Goal: Transaction & Acquisition: Purchase product/service

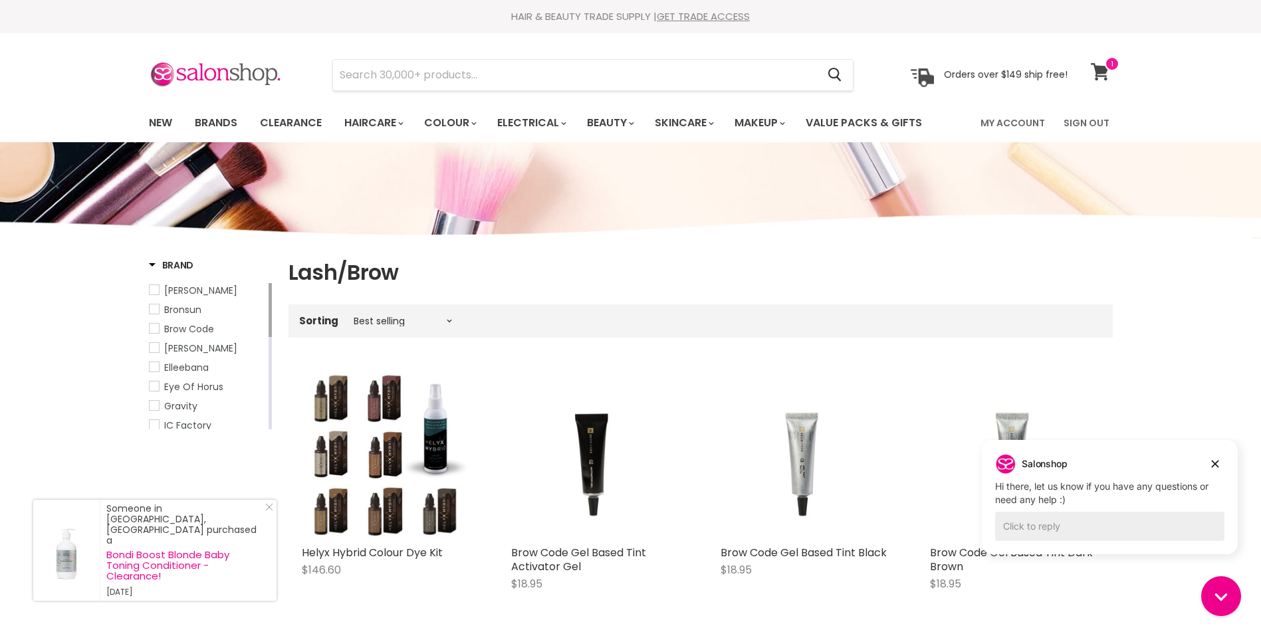
click at [1110, 59] on span at bounding box center [1112, 64] width 15 height 15
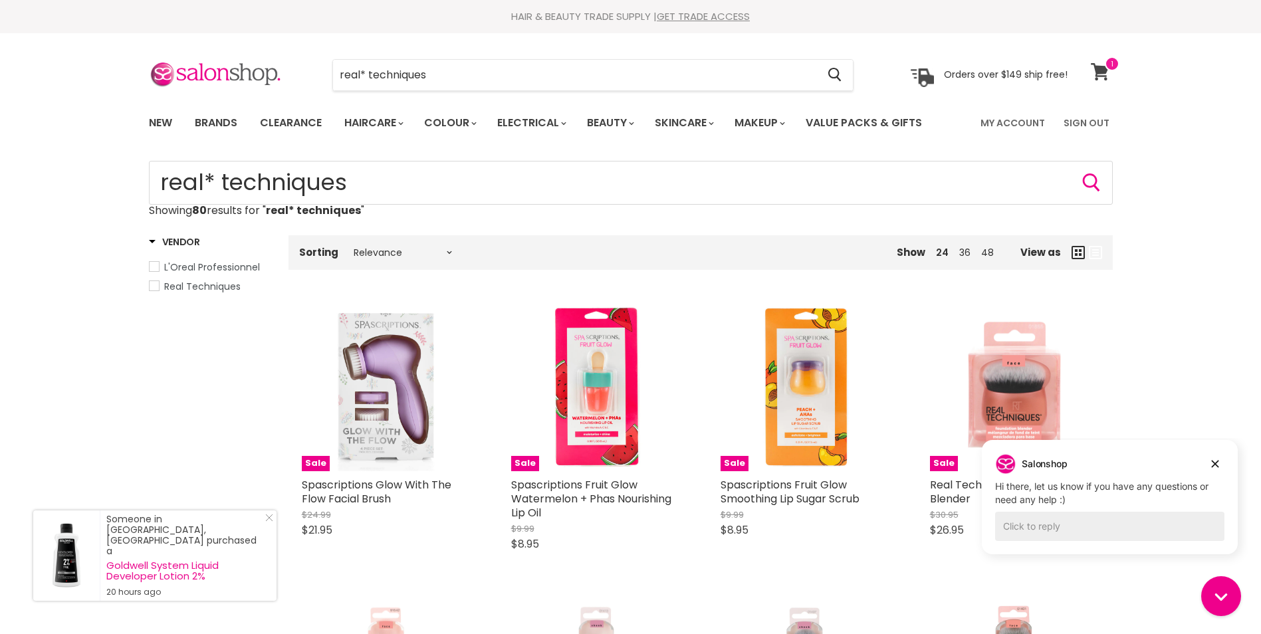
click at [1098, 84] on link "View cart" at bounding box center [1101, 72] width 35 height 31
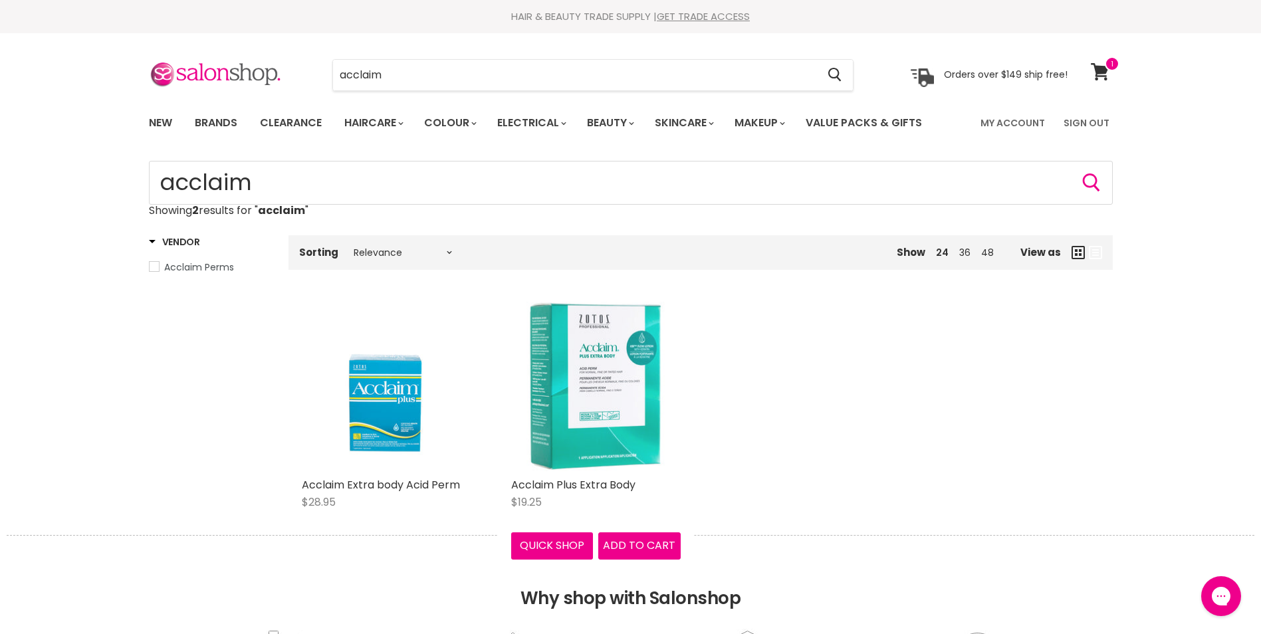
click at [592, 418] on img "Main content" at bounding box center [596, 387] width 170 height 170
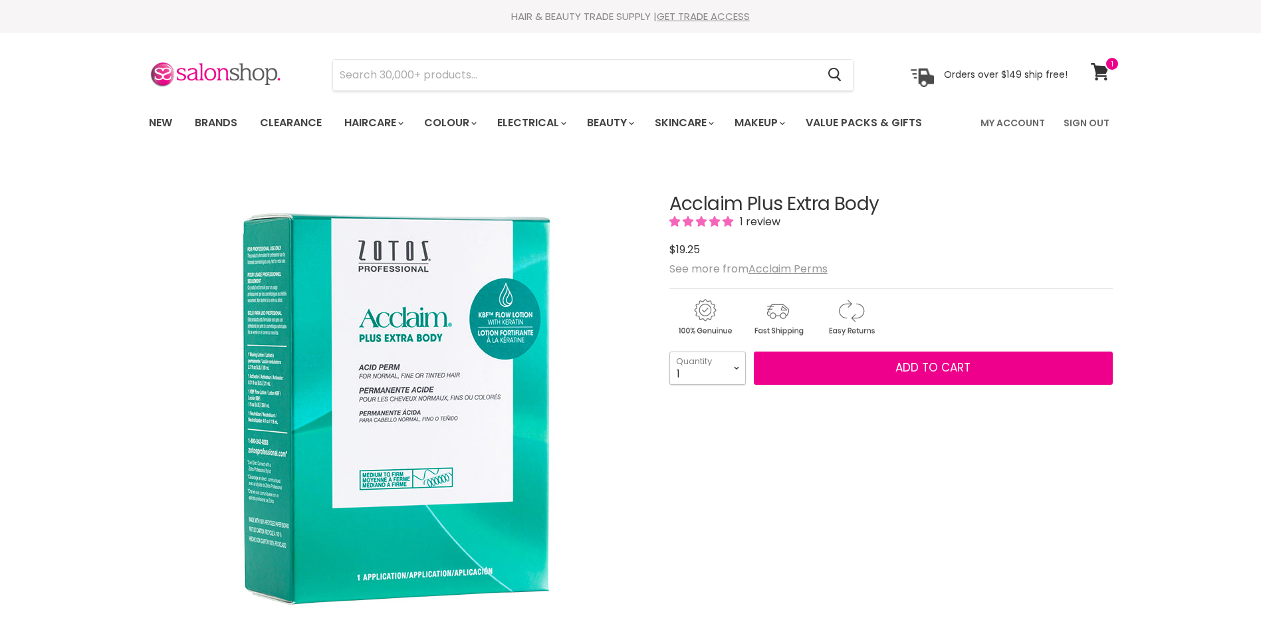
drag, startPoint x: 0, startPoint y: 0, endPoint x: 725, endPoint y: 376, distance: 816.9
click at [725, 376] on select "1 2 3 4 5 6 7 8 9 10+" at bounding box center [708, 368] width 76 height 33
select select "6"
click at [670, 352] on select "1 2 3 4 5 6 7 8 9 10+" at bounding box center [708, 368] width 76 height 33
type input "6"
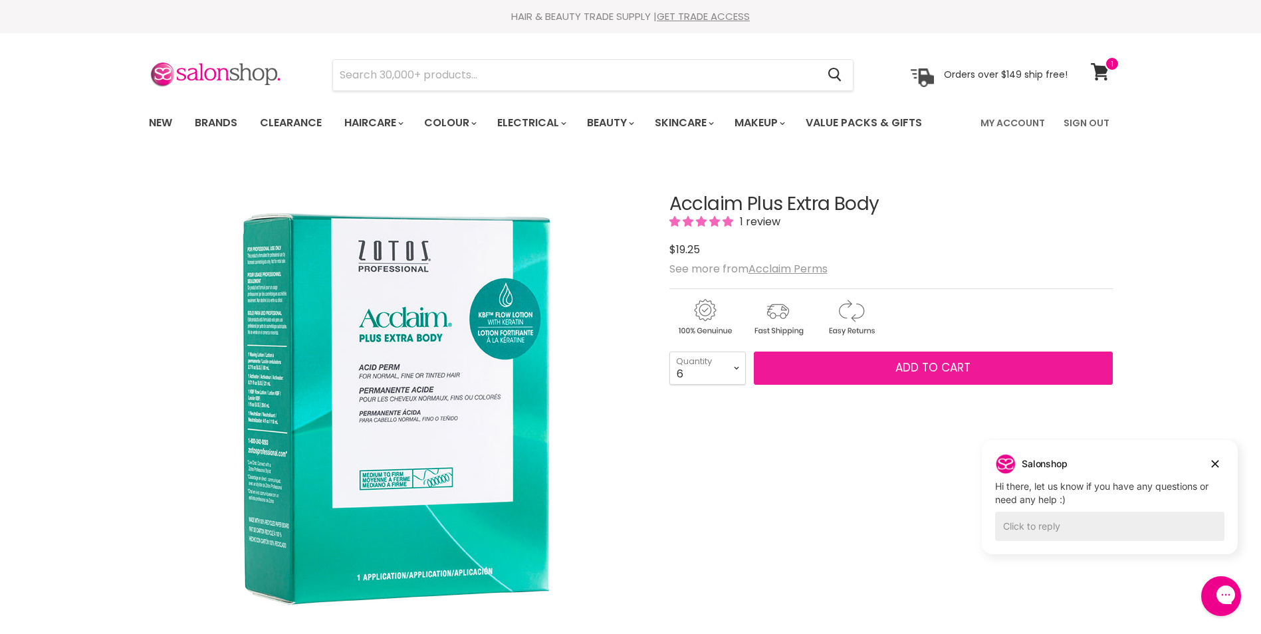
click at [880, 373] on button "Add to cart" at bounding box center [933, 368] width 359 height 33
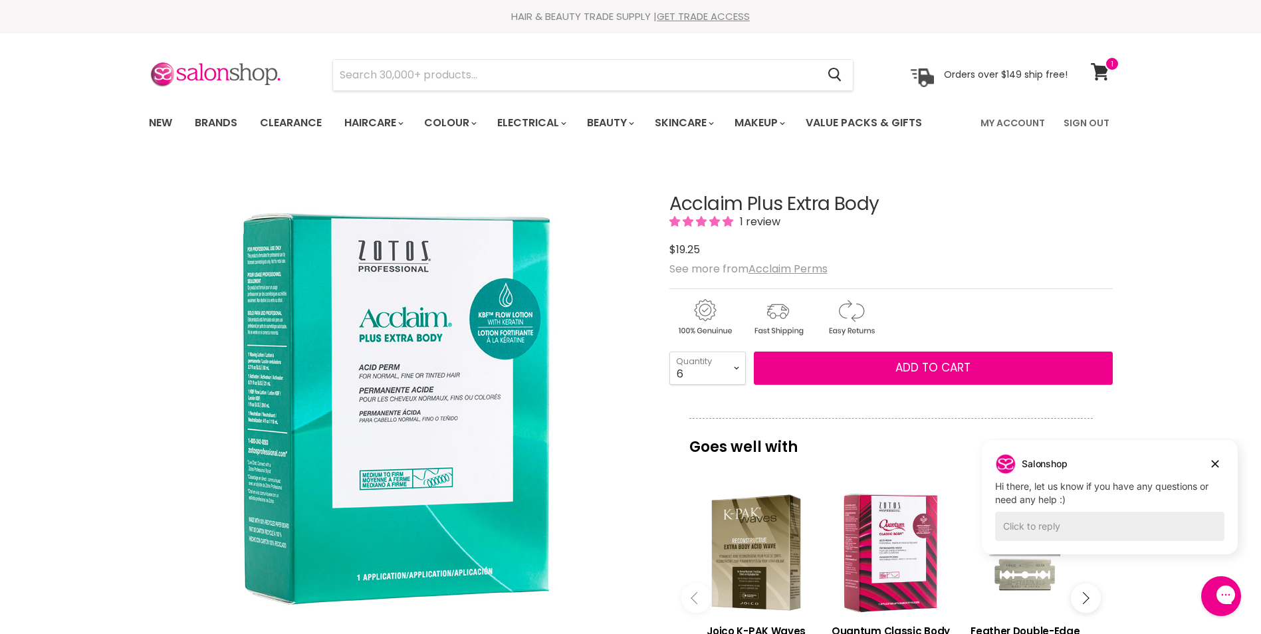
click at [999, 172] on div "Acclaim Plus Extra Body 1 review $19.25 See more from Acclaim Perms 1 2" at bounding box center [891, 574] width 443 height 826
click at [1100, 68] on icon at bounding box center [1100, 71] width 18 height 17
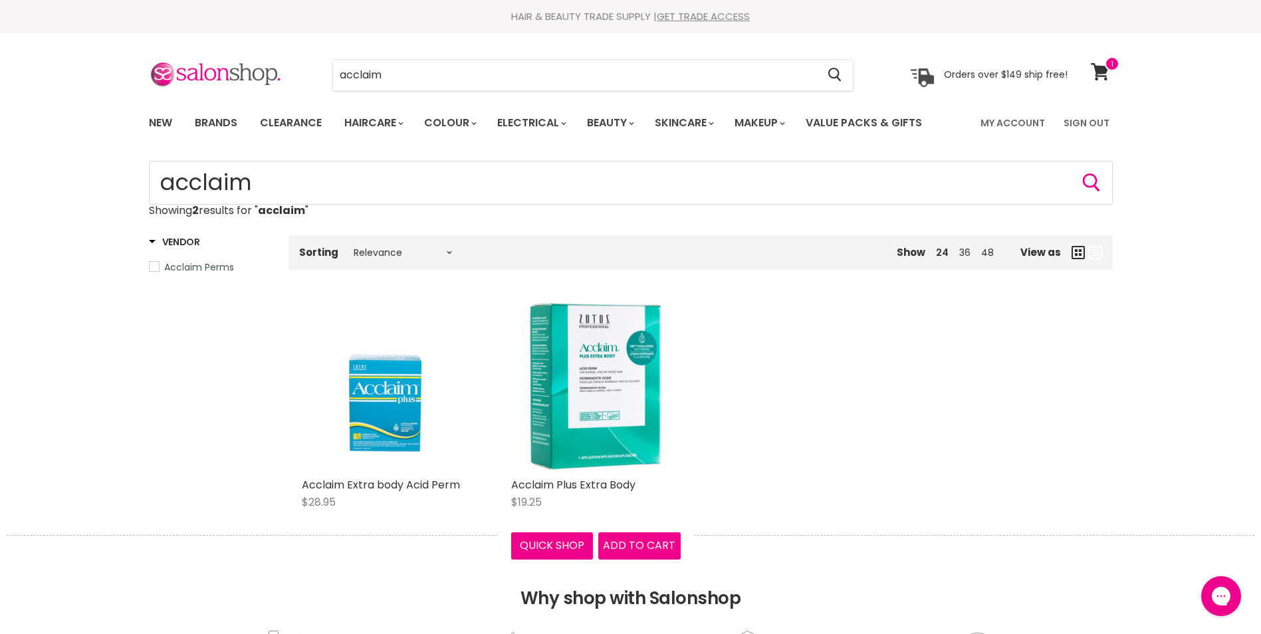
click at [646, 415] on img "Main content" at bounding box center [596, 387] width 170 height 170
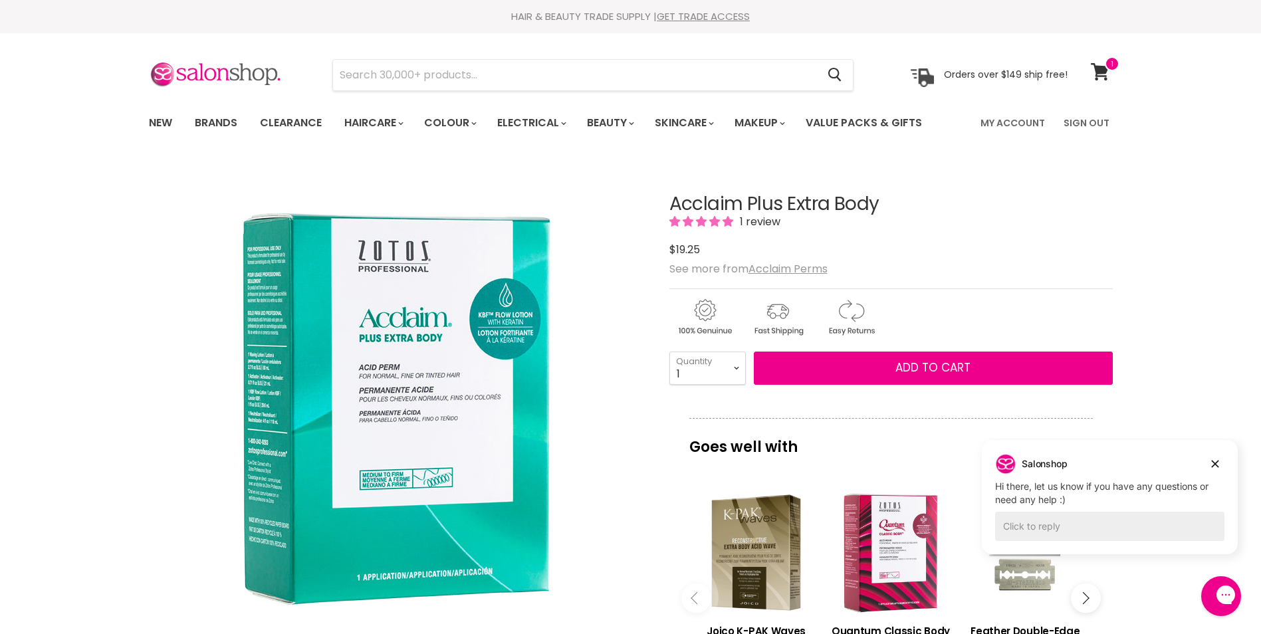
click at [699, 265] on span "See more from Acclaim Perms" at bounding box center [749, 268] width 158 height 15
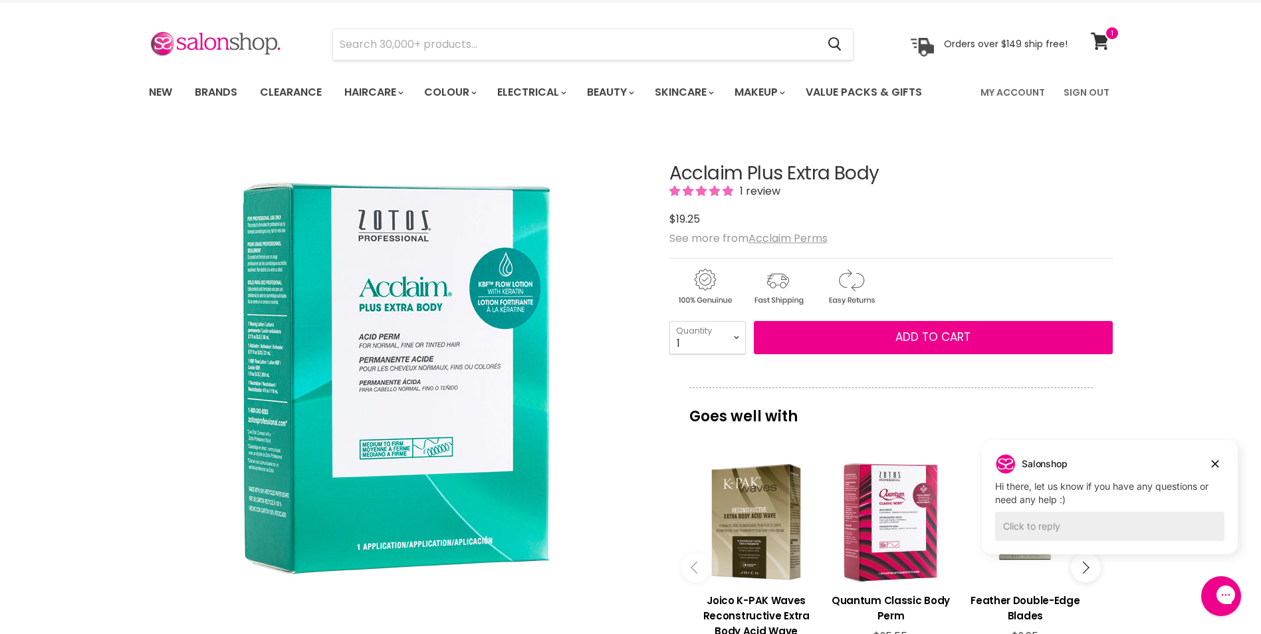
scroll to position [31, 0]
click at [687, 222] on span "$19.25" at bounding box center [685, 218] width 31 height 15
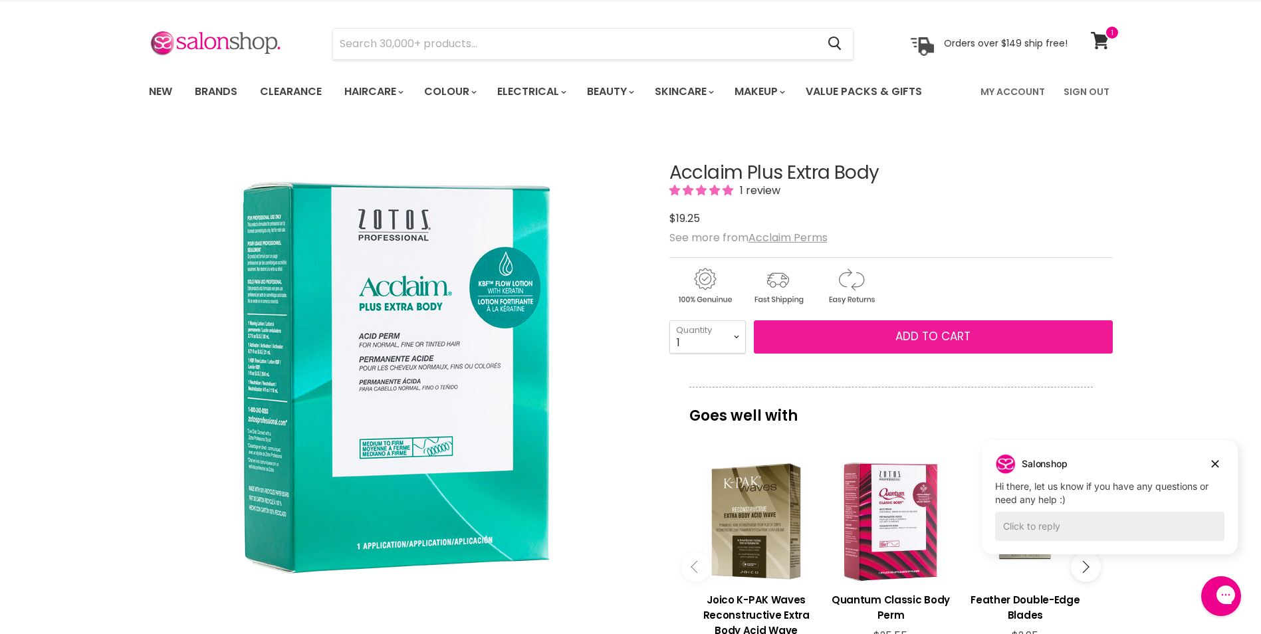
click at [796, 337] on button "Add to cart" at bounding box center [933, 336] width 359 height 33
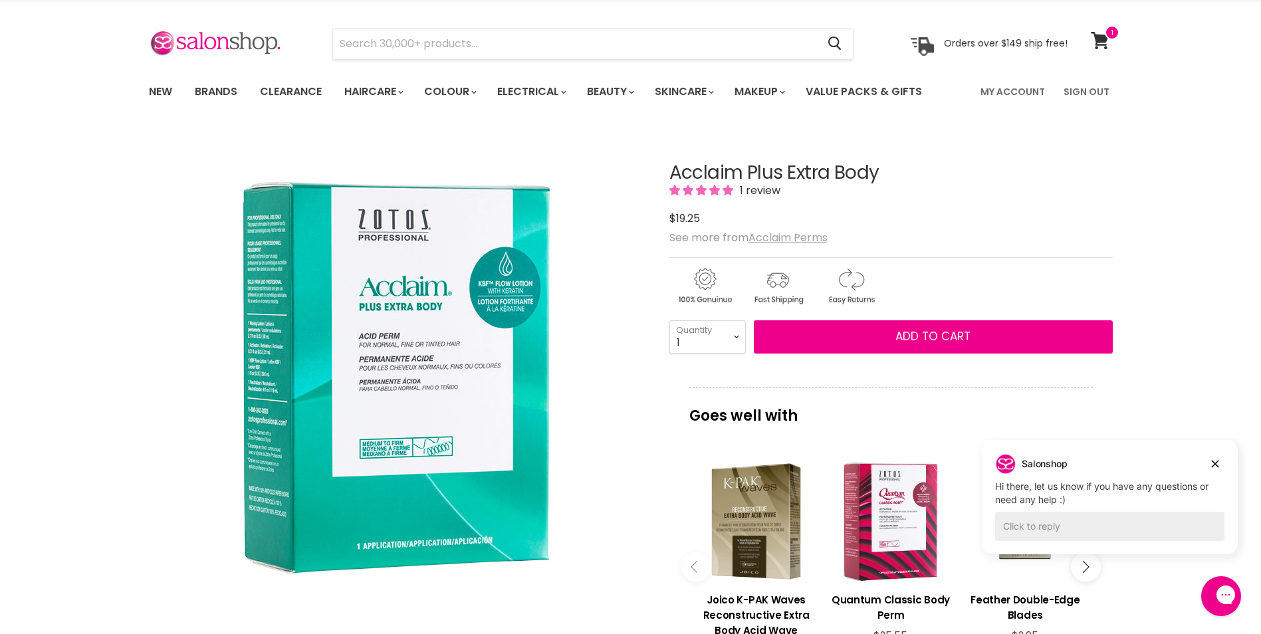
click at [793, 235] on u "Acclaim Perms" at bounding box center [788, 237] width 79 height 15
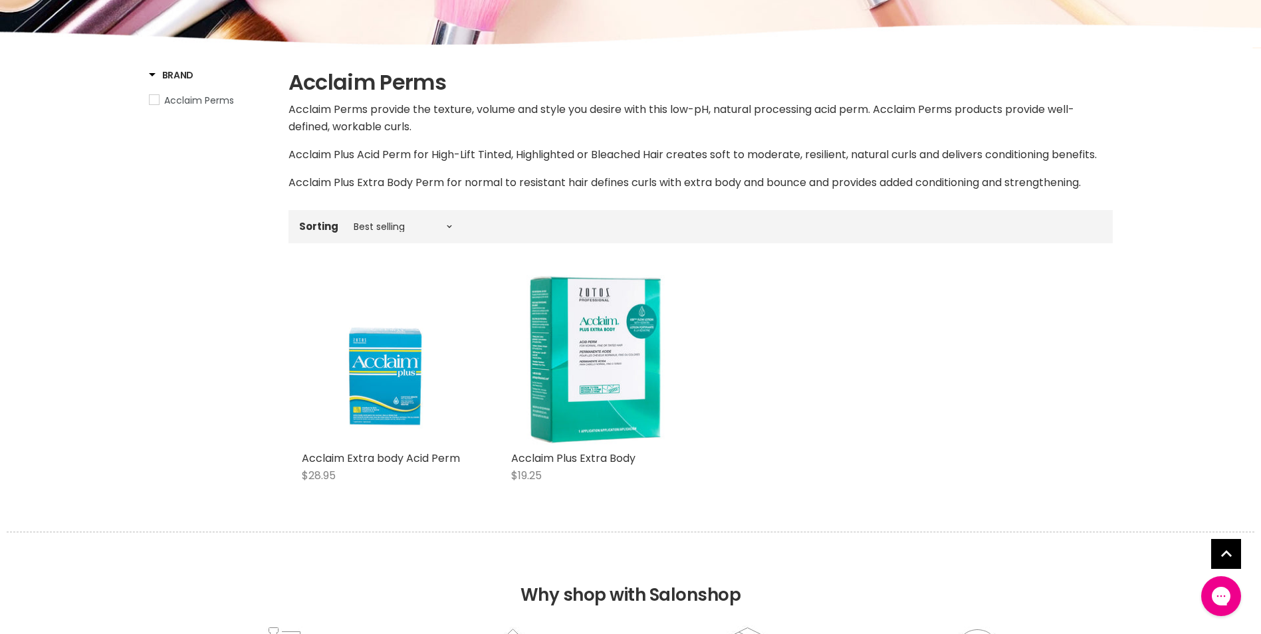
scroll to position [191, 0]
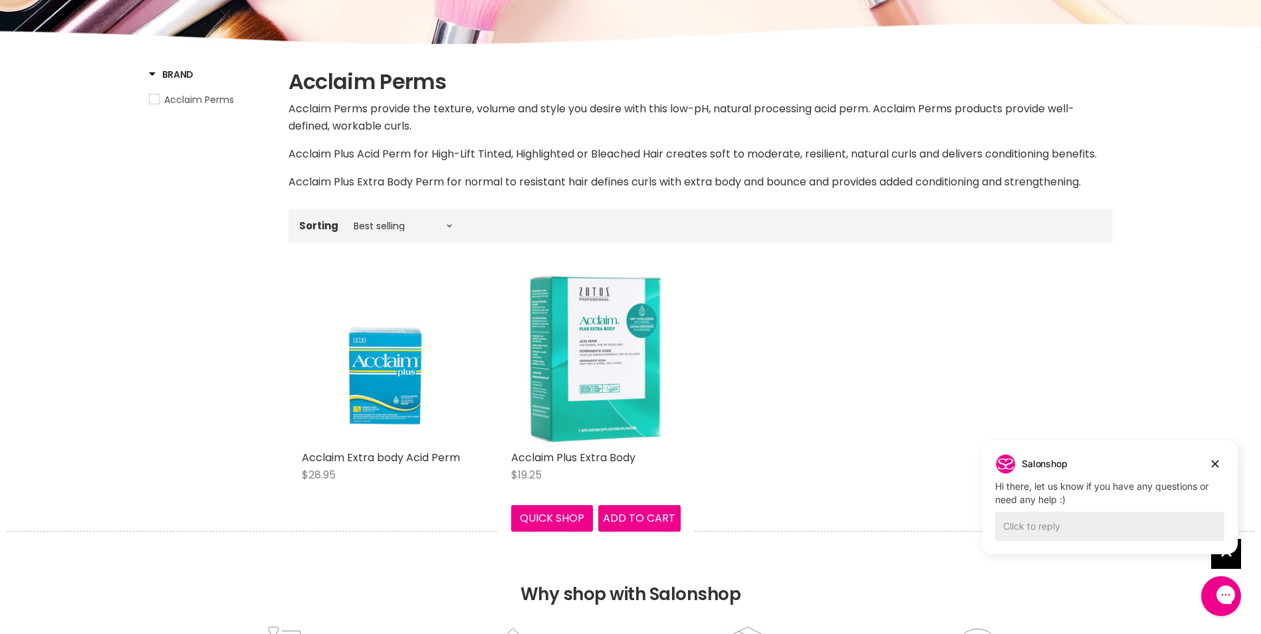
click at [592, 386] on img "Main content" at bounding box center [596, 360] width 170 height 170
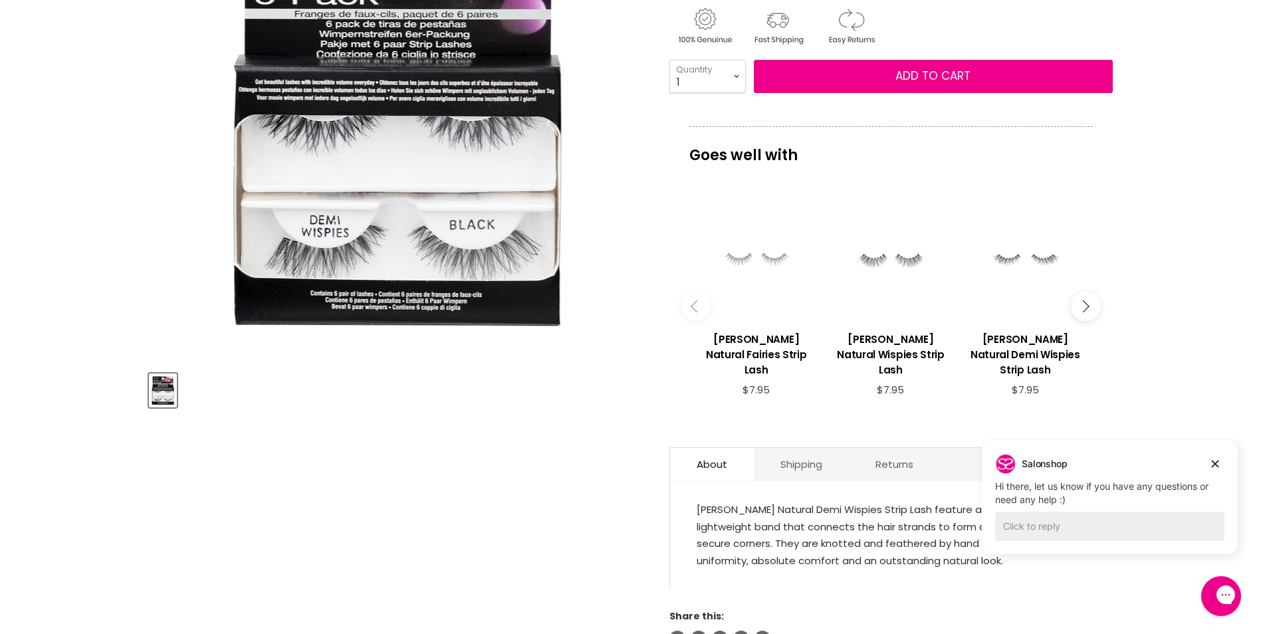
scroll to position [297, 0]
click at [900, 231] on div "Main content" at bounding box center [890, 260] width 121 height 121
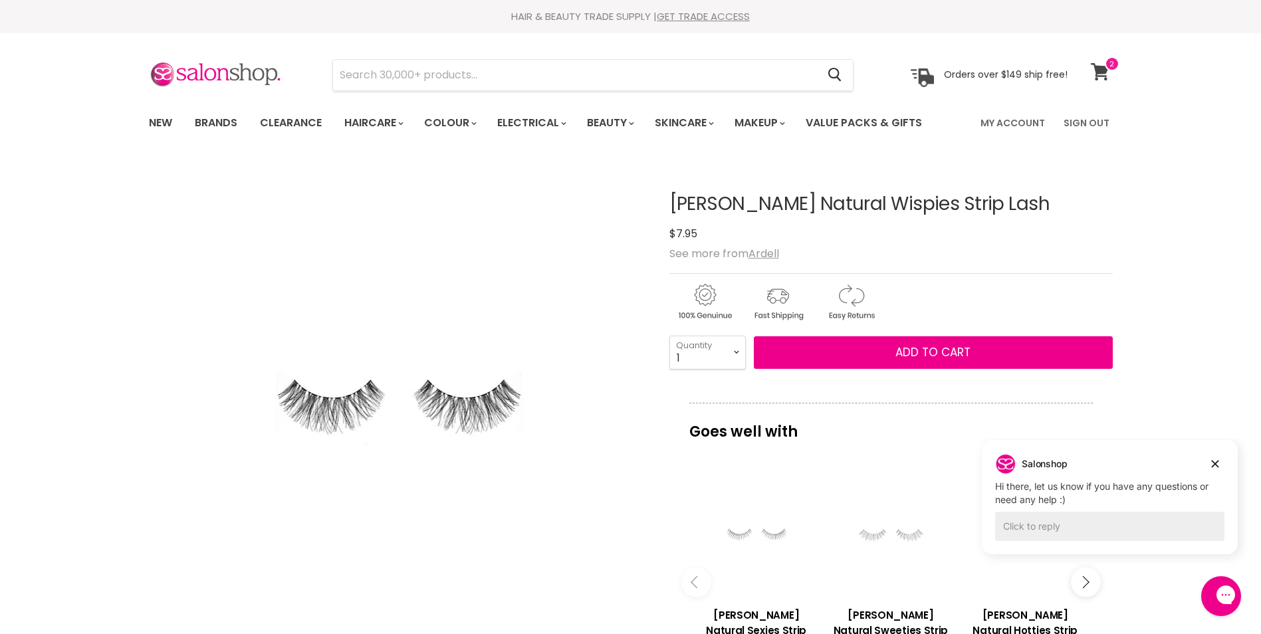
click at [1098, 76] on icon at bounding box center [1100, 71] width 18 height 17
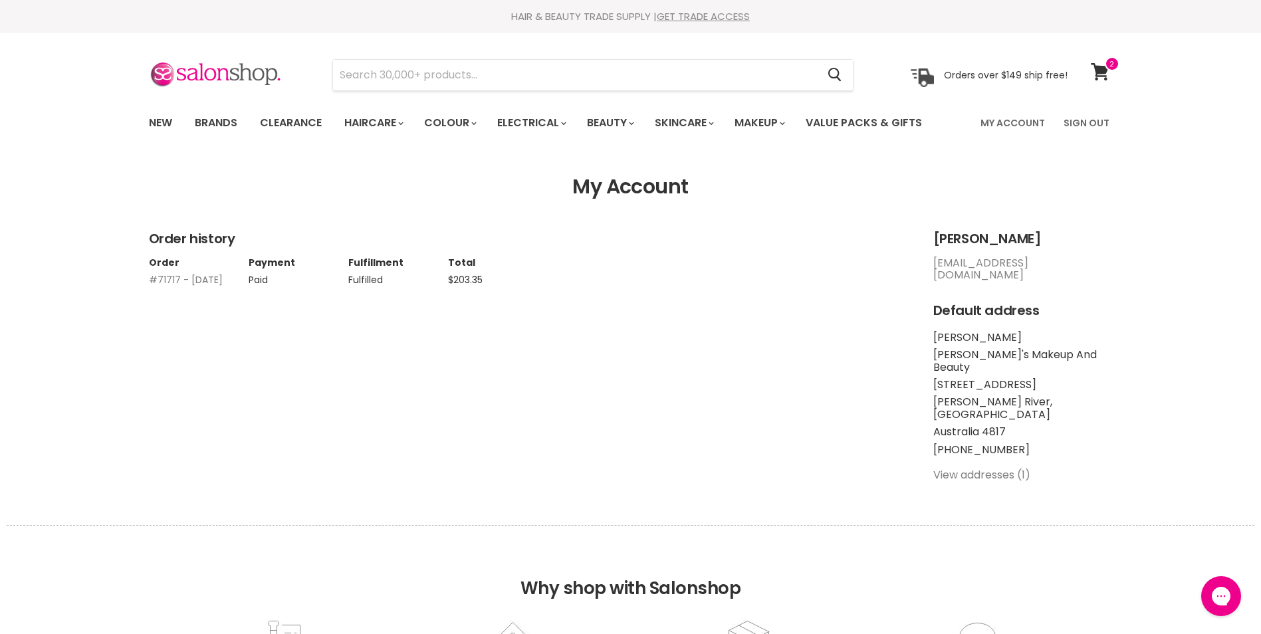
click at [202, 277] on link "#71717 - 14 Oct, 2024" at bounding box center [186, 279] width 74 height 13
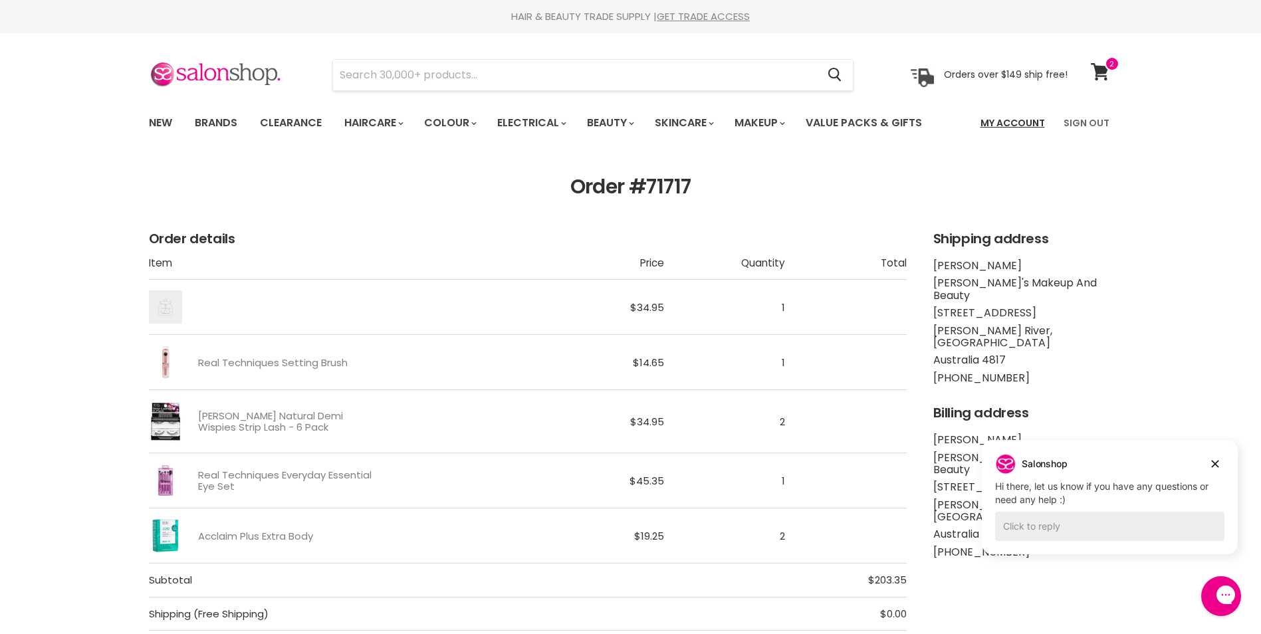
click at [993, 124] on link "My Account" at bounding box center [1013, 123] width 80 height 28
